Goal: Task Accomplishment & Management: Manage account settings

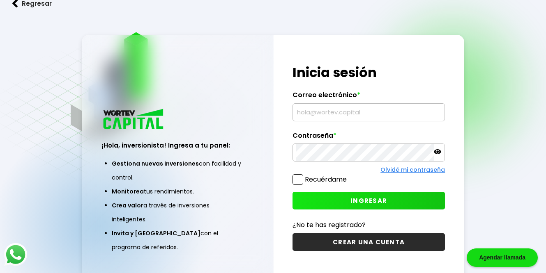
type input "[EMAIL_ADDRESS][DOMAIN_NAME]"
click at [319, 200] on button "INGRESAR" at bounding box center [368, 201] width 152 height 18
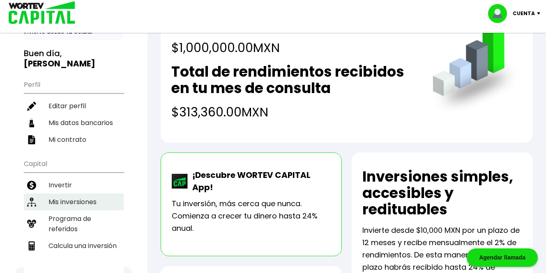
scroll to position [50, 0]
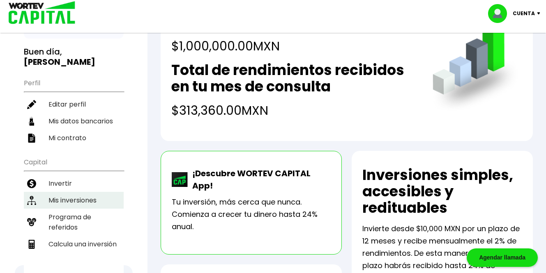
click at [89, 192] on li "Mis inversiones" at bounding box center [74, 200] width 100 height 17
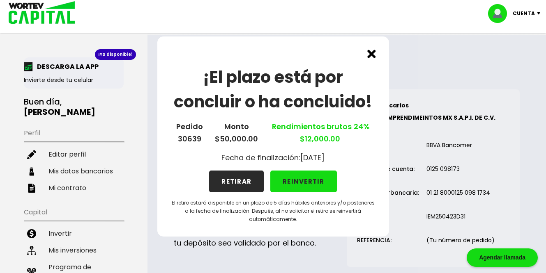
click at [319, 183] on button "REINVERTIR" at bounding box center [303, 182] width 67 height 22
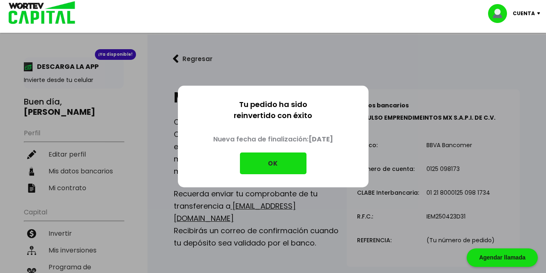
click at [294, 167] on button "OK" at bounding box center [273, 164] width 67 height 22
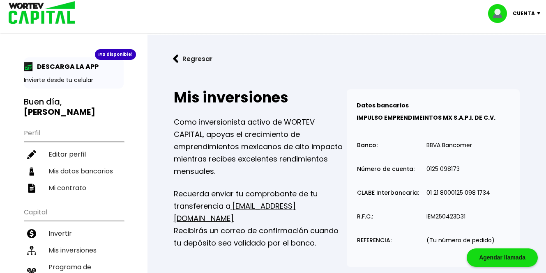
click at [527, 12] on p "Cuenta" at bounding box center [523, 13] width 22 height 12
click at [505, 56] on li "Cerrar sesión" at bounding box center [515, 54] width 66 height 17
